Goal: Information Seeking & Learning: Learn about a topic

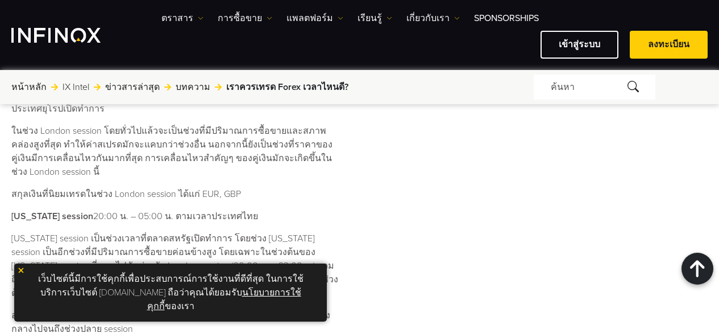
scroll to position [745, 0]
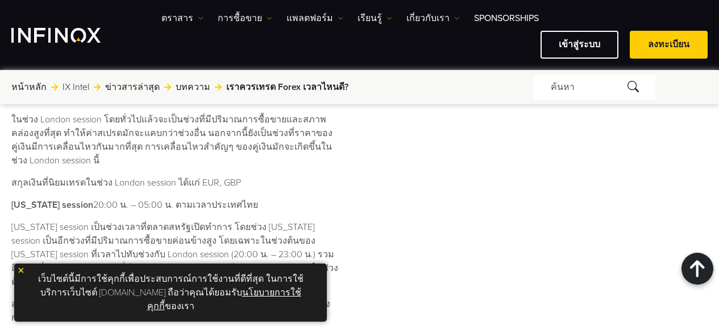
click at [19, 274] on img at bounding box center [21, 270] width 8 height 8
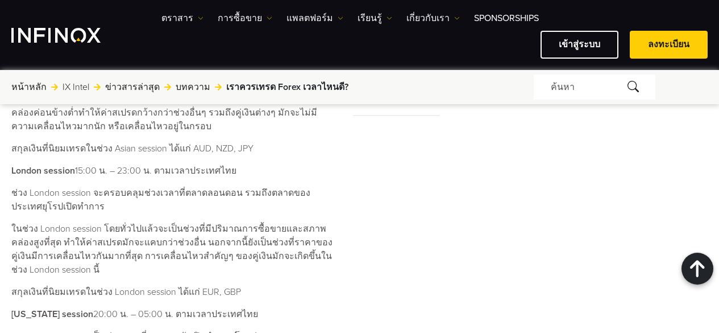
scroll to position [632, 0]
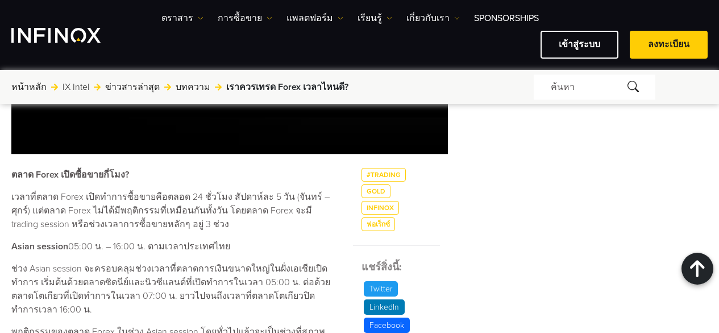
scroll to position [517, 0]
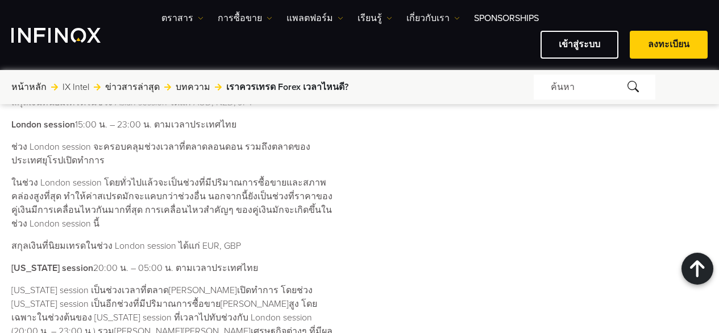
scroll to position [569, 0]
